Goal: Task Accomplishment & Management: Complete application form

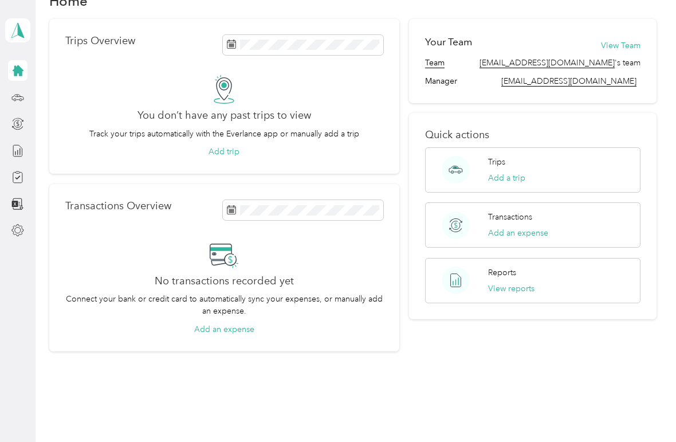
scroll to position [31, 0]
click at [19, 231] on icon at bounding box center [17, 230] width 13 height 13
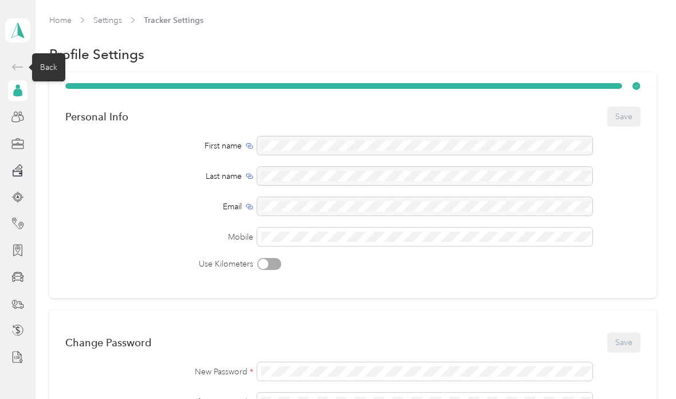
click at [44, 66] on div "Back" at bounding box center [48, 67] width 33 height 28
click at [20, 64] on icon at bounding box center [18, 67] width 14 height 14
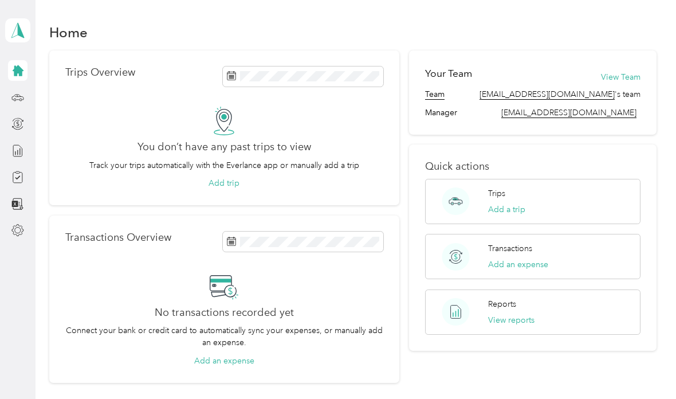
click at [513, 318] on button "View reports" at bounding box center [511, 320] width 46 height 12
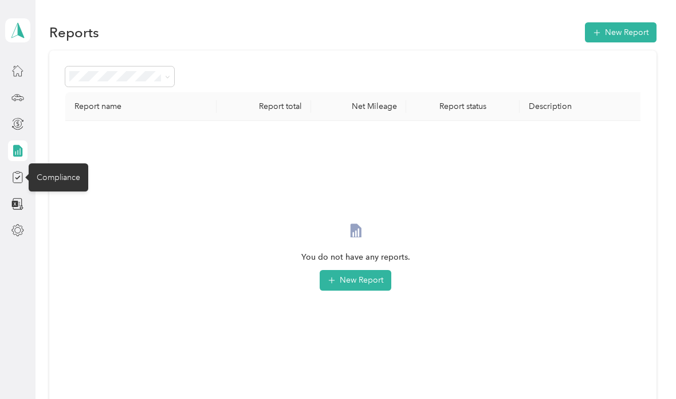
click at [18, 177] on icon at bounding box center [17, 177] width 13 height 13
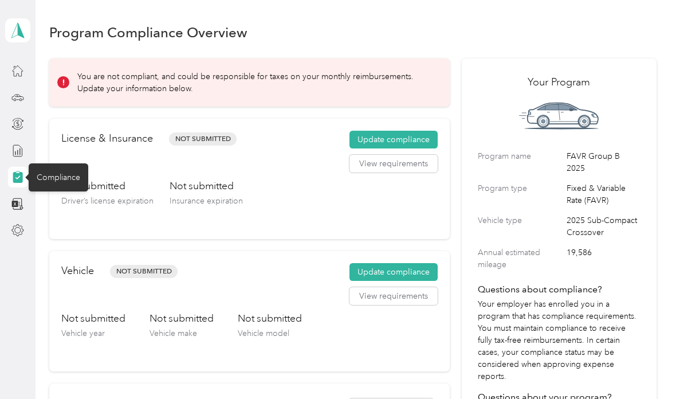
click at [364, 138] on button "Update compliance" at bounding box center [393, 140] width 88 height 18
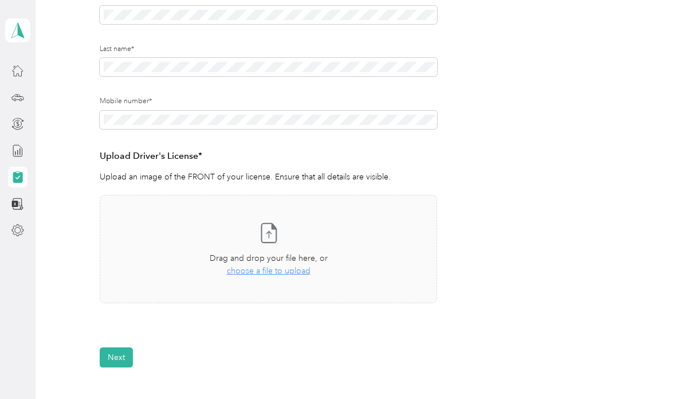
scroll to position [184, 0]
click at [254, 269] on span "choose a file to upload" at bounding box center [269, 270] width 84 height 10
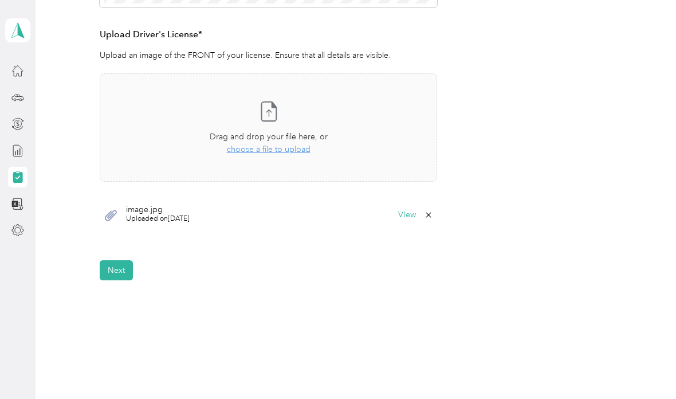
click at [109, 269] on button "Next" at bounding box center [116, 270] width 33 height 20
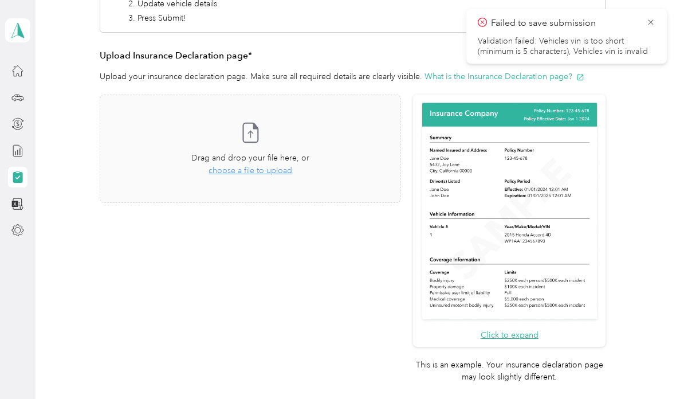
scroll to position [221, 0]
